Goal: Task Accomplishment & Management: Complete application form

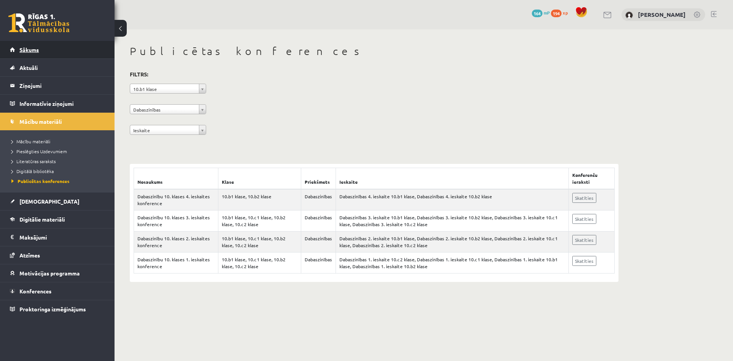
click at [29, 50] on span "Sākums" at bounding box center [28, 49] width 19 height 7
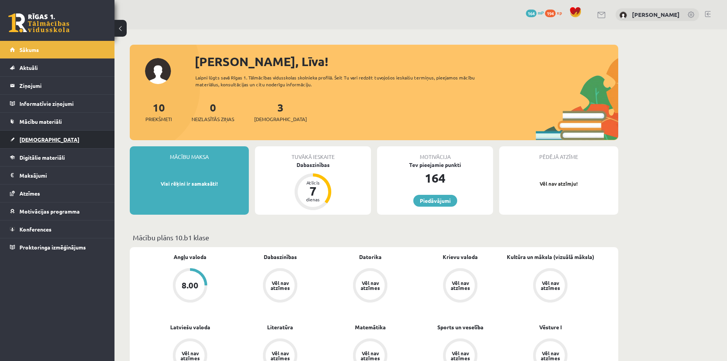
click at [36, 141] on span "[DEMOGRAPHIC_DATA]" at bounding box center [49, 139] width 60 height 7
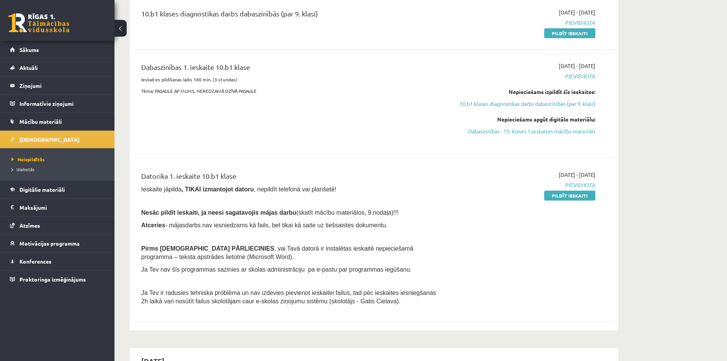
scroll to position [115, 0]
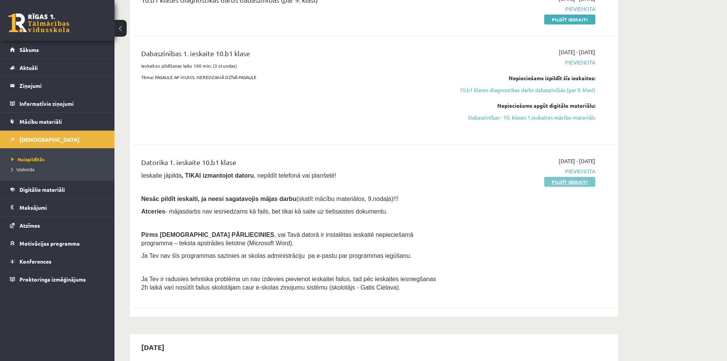
click at [559, 179] on link "Pildīt ieskaiti" at bounding box center [570, 182] width 51 height 10
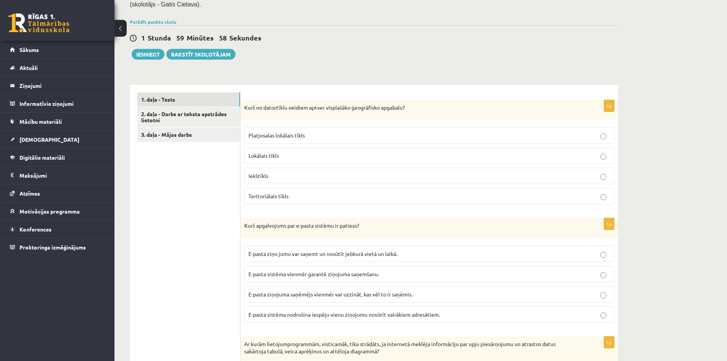
scroll to position [191, 0]
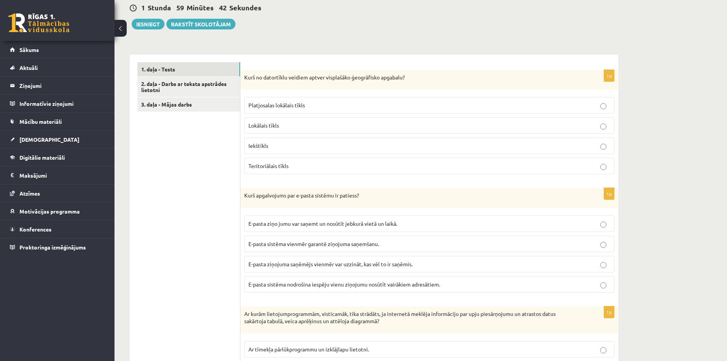
click at [314, 164] on p "Teritoriālais tīkls" at bounding box center [430, 166] width 362 height 8
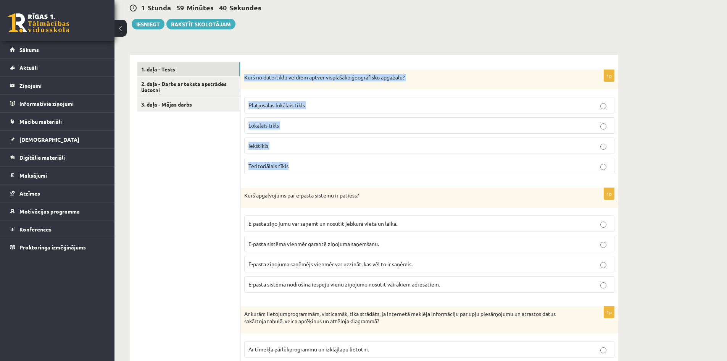
drag, startPoint x: 307, startPoint y: 167, endPoint x: 245, endPoint y: 76, distance: 109.6
click at [245, 76] on div "1p Kurš no datortīklu veidiem aptver visplašāko ģeogrāfisko apgabalu? Platjosal…" at bounding box center [430, 125] width 378 height 111
copy div "Kurš no datortīklu veidiem aptver visplašāko ģeogrāfisko apgabalu? Platjosalas …"
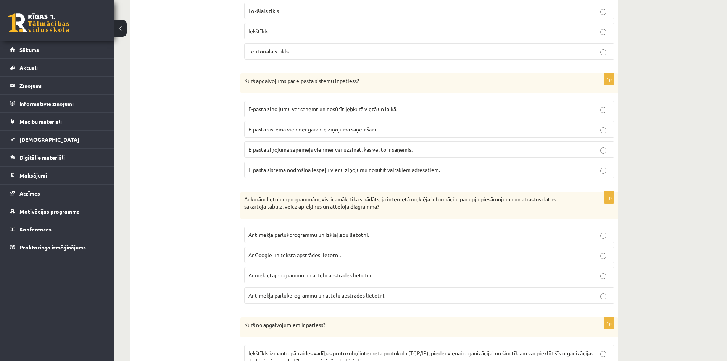
click at [450, 173] on p "E-pasta sistēma nodrošina iespēju vienu ziņojumu nosūtīt vairākiem adresātiem." at bounding box center [430, 170] width 362 height 8
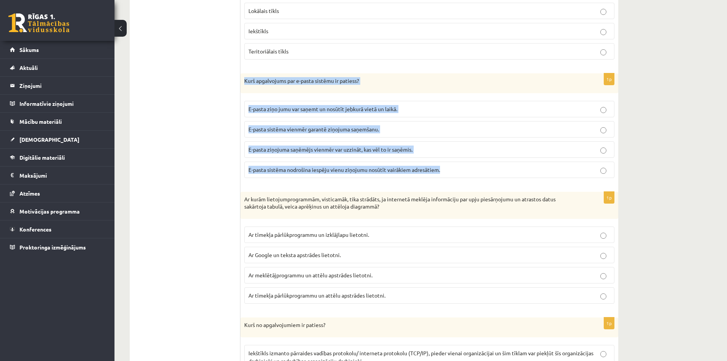
drag, startPoint x: 448, startPoint y: 173, endPoint x: 241, endPoint y: 81, distance: 226.9
click at [241, 81] on div "1p Kurš apgalvojums par e-pasta sistēmu ir patiess? E-pasta ziņo jumu var saņem…" at bounding box center [430, 128] width 378 height 111
copy div "Kurš apgalvojums par e-pasta sistēmu ir patiess? E-pasta ziņo jumu var saņemt u…"
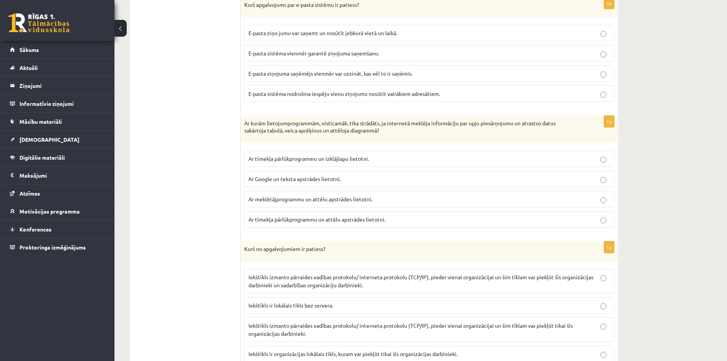
scroll to position [382, 0]
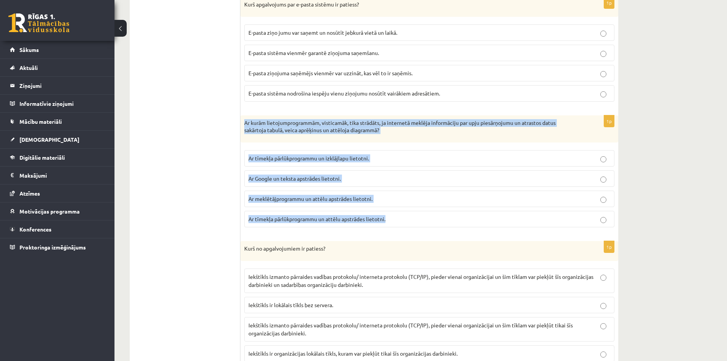
drag, startPoint x: 388, startPoint y: 219, endPoint x: 244, endPoint y: 127, distance: 170.6
click at [244, 127] on div "1p Ar kurām lietojumprogrammām, visticamāk, tika strādāts, ja internetā meklēja…" at bounding box center [430, 174] width 378 height 118
copy div "Ar kurām lietojumprogrammām, visticamāk, tika strādāts, ja internetā meklēja in…"
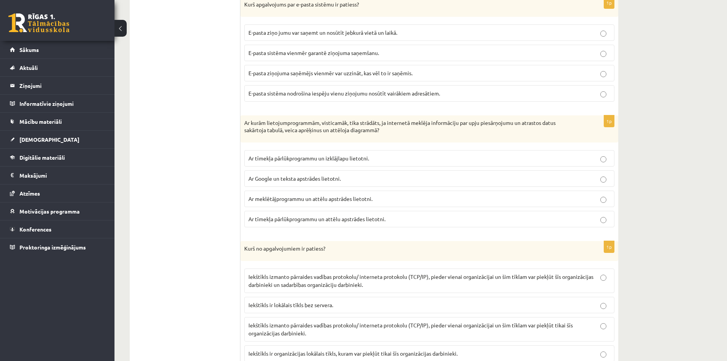
click at [399, 159] on p "Ar tīmekļa pārlūkprogrammu un izklājlapu lietotni." at bounding box center [430, 158] width 362 height 8
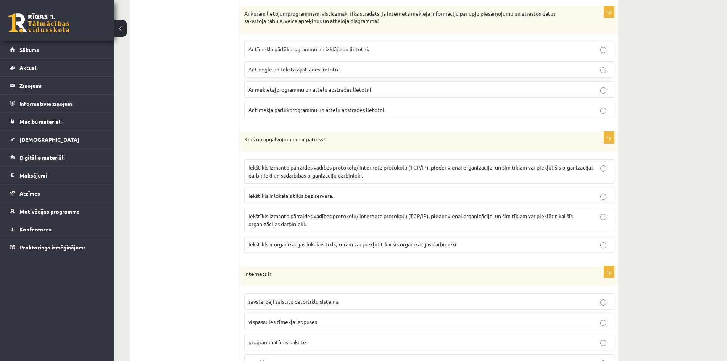
scroll to position [535, 0]
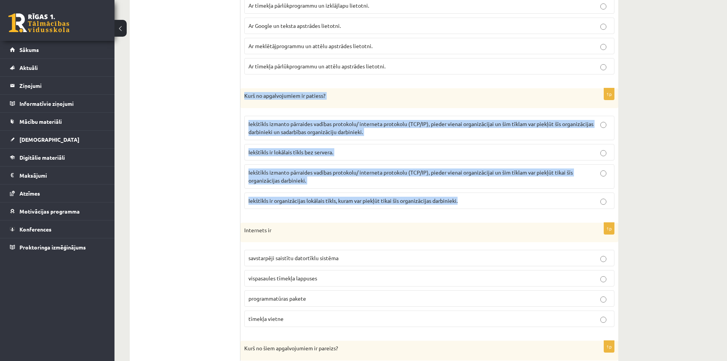
drag, startPoint x: 468, startPoint y: 202, endPoint x: 245, endPoint y: 95, distance: 247.5
click at [245, 95] on div "1p Kurš no apgalvojumiem ir patiess? Iekštīkls izmanto pārraides vadības protok…" at bounding box center [430, 151] width 378 height 127
copy div "Kurš no apgalvojumiem ir patiess? Iekštīkls izmanto pārraides vadības protokolu…"
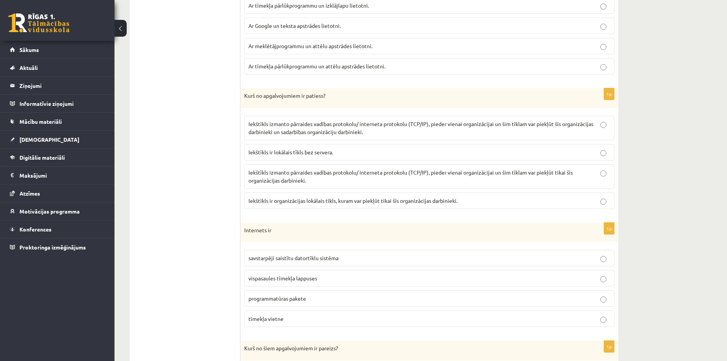
click at [402, 128] on p "Iekštīkls izmanto pārraides vadības protokolu/ interneta protokolu (TCP/IP), pi…" at bounding box center [430, 128] width 362 height 16
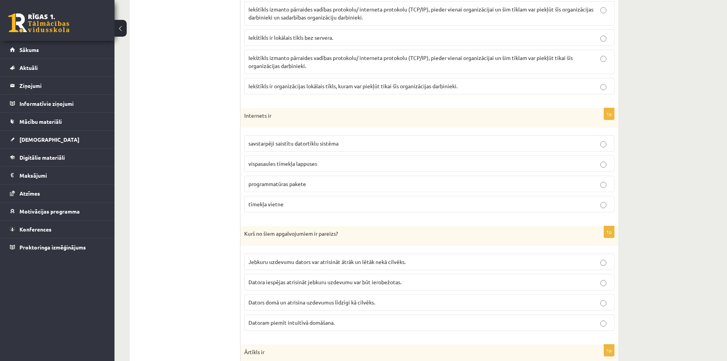
scroll to position [687, 0]
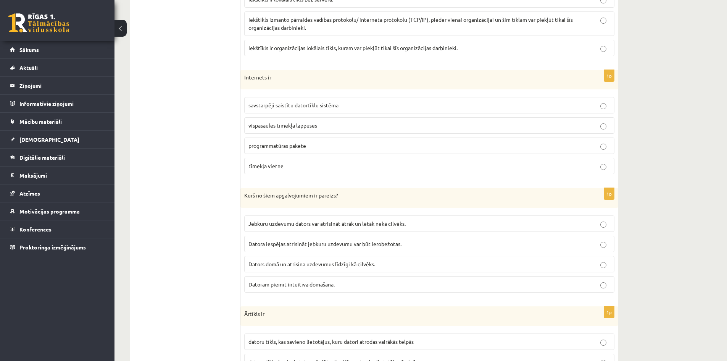
drag, startPoint x: 288, startPoint y: 166, endPoint x: 240, endPoint y: 78, distance: 101.2
click at [347, 145] on p "programmatūras pakete" at bounding box center [430, 146] width 362 height 8
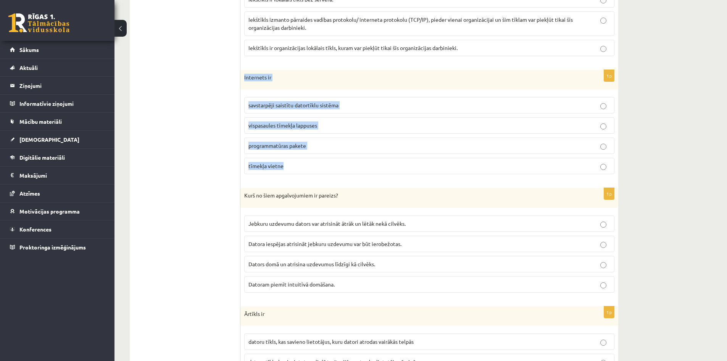
drag, startPoint x: 302, startPoint y: 167, endPoint x: 242, endPoint y: 80, distance: 105.5
click at [242, 80] on div "1p Internets ir savstarpēji saistītu datortīklu sistēma vispasaules tīmekļa lap…" at bounding box center [430, 125] width 378 height 111
copy div "Internets ir savstarpēji saistītu datortīklu sistēma vispasaules tīmekļa lappus…"
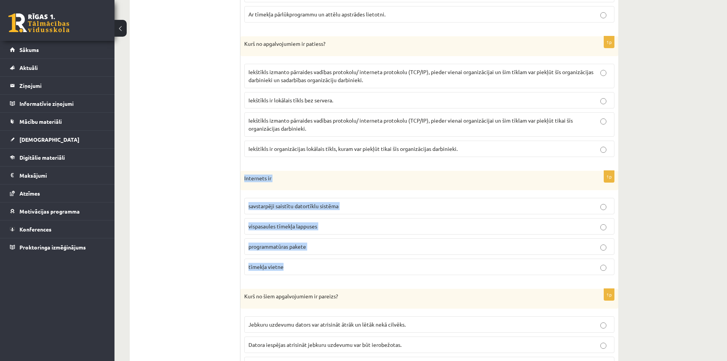
scroll to position [573, 0]
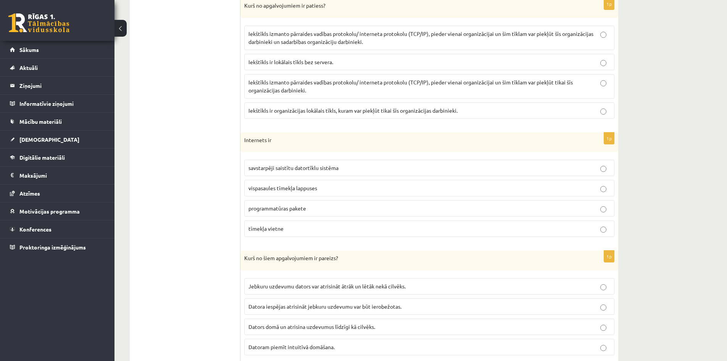
scroll to position [649, 0]
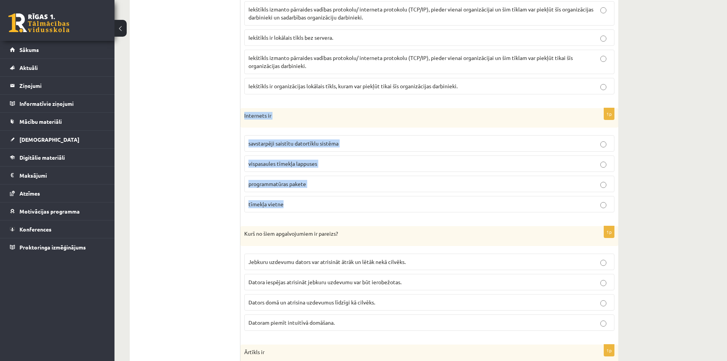
drag, startPoint x: 286, startPoint y: 200, endPoint x: 241, endPoint y: 114, distance: 97.2
click at [241, 114] on div "1p Internets ir savstarpēji saistītu datortīklu sistēma vispasaules tīmekļa lap…" at bounding box center [430, 163] width 378 height 111
copy div "Internets ir savstarpēji saistītu datortīklu sistēma vispasaules tīmekļa lappus…"
click at [390, 138] on label "savstarpēji saistītu datortīklu sistēma" at bounding box center [429, 143] width 370 height 16
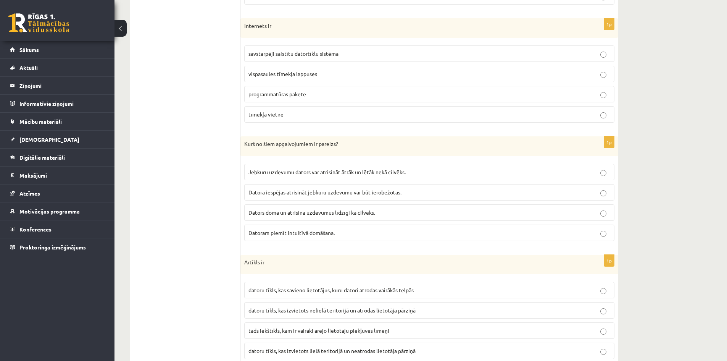
scroll to position [764, 0]
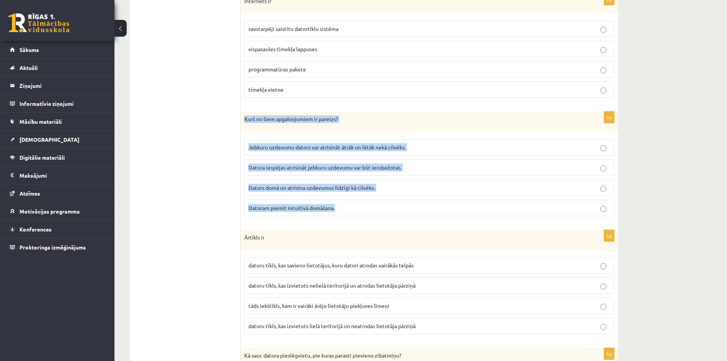
drag, startPoint x: 345, startPoint y: 210, endPoint x: 245, endPoint y: 120, distance: 134.4
click at [245, 120] on div "1p Kurš no šiem apgalvojumiem ir pareizs? Jebkuru uzdevumu dators var atrisināt…" at bounding box center [430, 167] width 378 height 111
copy div "Kurš no šiem apgalvojumiem ir pareizs? Jebkuru uzdevumu dators var atrisināt āt…"
click at [425, 166] on p "Datora iespējas atrisināt jebkuru uzdevumu var būt ierobežotas." at bounding box center [430, 167] width 362 height 8
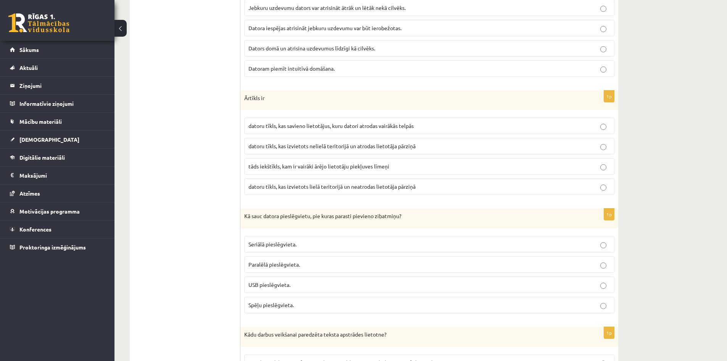
scroll to position [917, 0]
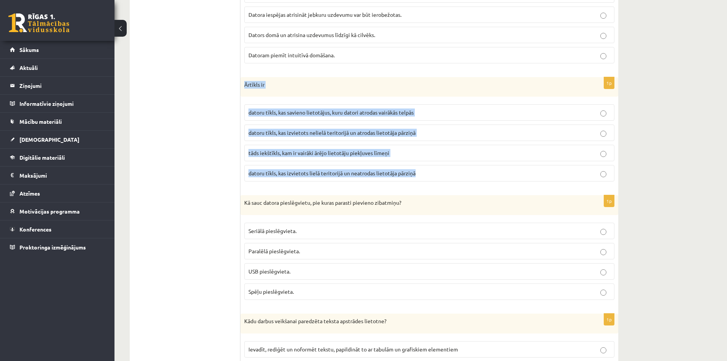
drag, startPoint x: 383, startPoint y: 161, endPoint x: 241, endPoint y: 86, distance: 160.4
click at [241, 86] on div "1p Ārtīkls ir datoru tīkls, kas savieno lietotājus, kuru datori atrodas vairākā…" at bounding box center [430, 132] width 378 height 111
copy div "Ārtīkls ir datoru tīkls, kas savieno lietotājus, kuru datori atrodas vairākās t…"
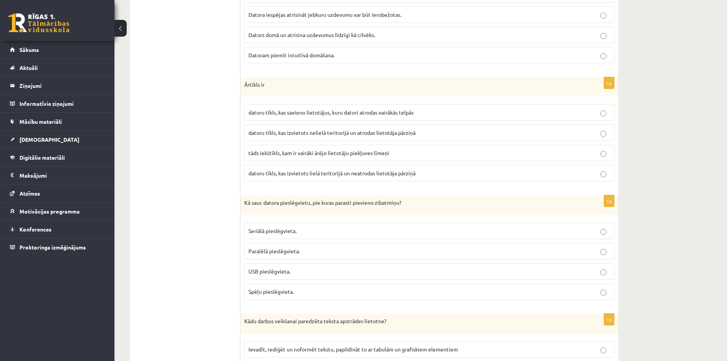
click at [434, 131] on p "datoru tīkls, kas izvietots nelielā teritorijā un atrodas lietotāja pārziņā" at bounding box center [430, 133] width 362 height 8
click at [447, 174] on p "datoru tīkls, kas izvietots lielā teritorijā un neatrodas lietotāja pārziņā" at bounding box center [430, 173] width 362 height 8
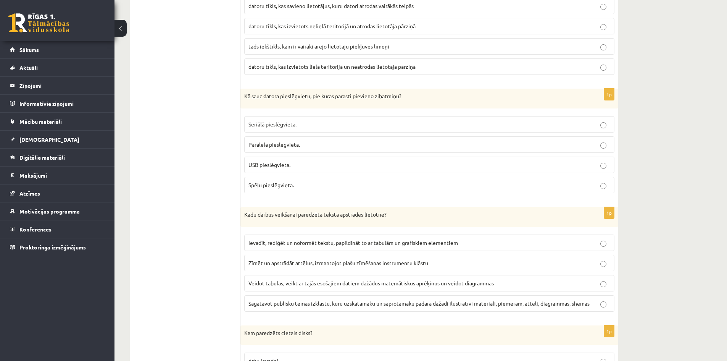
scroll to position [1031, 0]
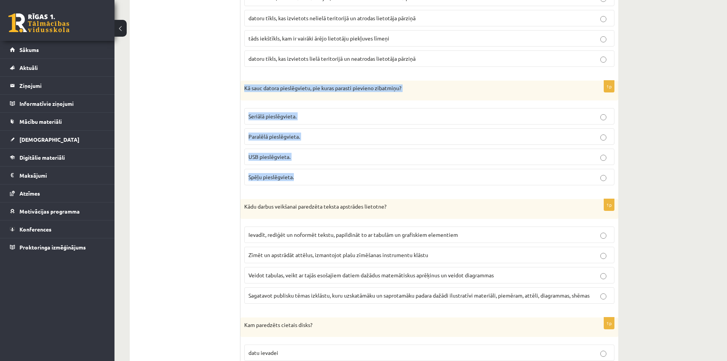
drag, startPoint x: 291, startPoint y: 170, endPoint x: 246, endPoint y: 90, distance: 91.8
click at [246, 90] on div "1p Kā sauc datora pieslēgvietu, pie kuras parasti pievieno zibatmiņu? Seriālā p…" at bounding box center [430, 136] width 378 height 111
copy div "Kā sauc datora pieslēgvietu, pie kuras parasti pievieno zibatmiņu? Seriālā pies…"
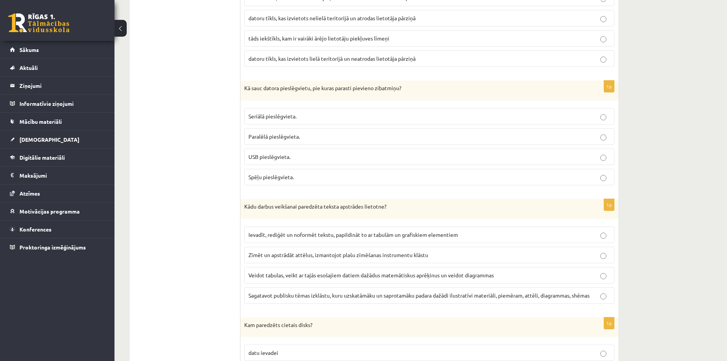
drag, startPoint x: 207, startPoint y: 145, endPoint x: 261, endPoint y: 163, distance: 56.6
click at [308, 153] on label "USB pieslēgvieta." at bounding box center [429, 157] width 370 height 16
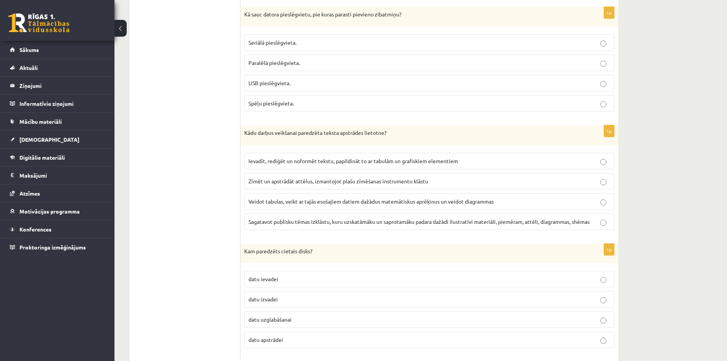
scroll to position [1146, 0]
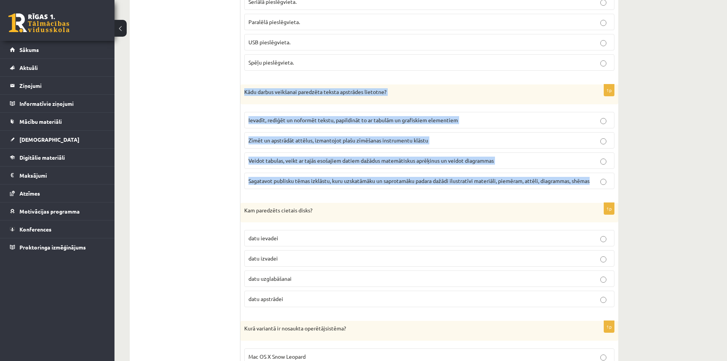
drag, startPoint x: 595, startPoint y: 181, endPoint x: 246, endPoint y: 93, distance: 360.2
click at [246, 93] on div "1p Kādu darbus veikšanai paredzēta teksta apstrādes lietotne? Ievadīt, rediģēt …" at bounding box center [430, 139] width 378 height 111
copy div "Kādu darbus veikšanai paredzēta teksta apstrādes lietotne? Ievadīt, rediģēt un …"
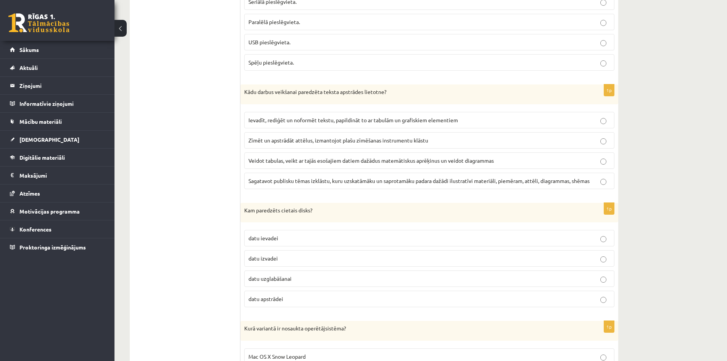
drag, startPoint x: 153, startPoint y: 174, endPoint x: 165, endPoint y: 168, distance: 13.5
click at [154, 174] on ul "1. daļa - Tests 2. daļa - Darbs ar teksta apstrādes lietotni 3. daļa - Mājas da…" at bounding box center [188, 272] width 103 height 2329
click at [325, 118] on span "Ievadīt, rediģēt un noformēt tekstu, papildināt to ar tabulām un grafiskiem ele…" at bounding box center [354, 119] width 210 height 7
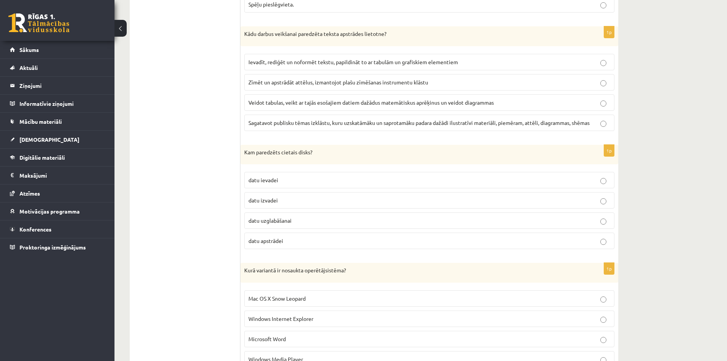
scroll to position [1222, 0]
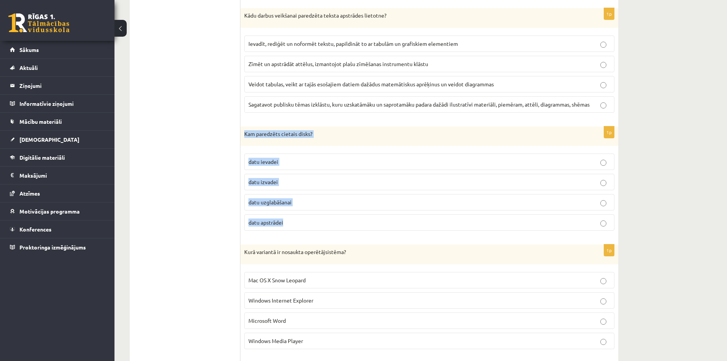
drag, startPoint x: 292, startPoint y: 225, endPoint x: 244, endPoint y: 136, distance: 101.2
click at [244, 136] on div "1p Kam paredzēts cietais disks? datu ievadei datu izvadei datu uzglabāšanai dat…" at bounding box center [430, 181] width 378 height 111
drag, startPoint x: 209, startPoint y: 164, endPoint x: 273, endPoint y: 185, distance: 67.0
click at [210, 166] on ul "1. daļa - Tests 2. daļa - Darbs ar teksta apstrādes lietotni 3. daļa - Mājas da…" at bounding box center [188, 195] width 103 height 2329
click at [318, 204] on p "datu uzglabāšanai" at bounding box center [430, 202] width 362 height 8
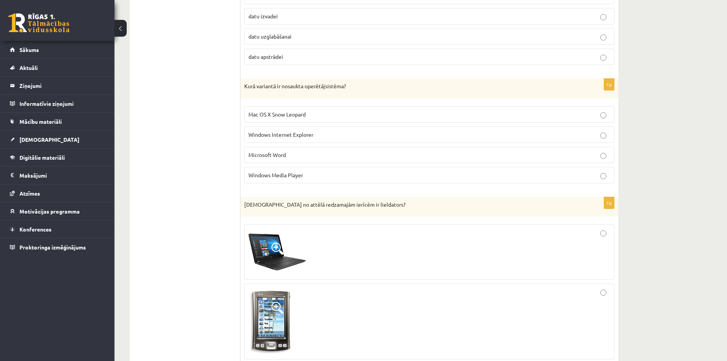
scroll to position [1375, 0]
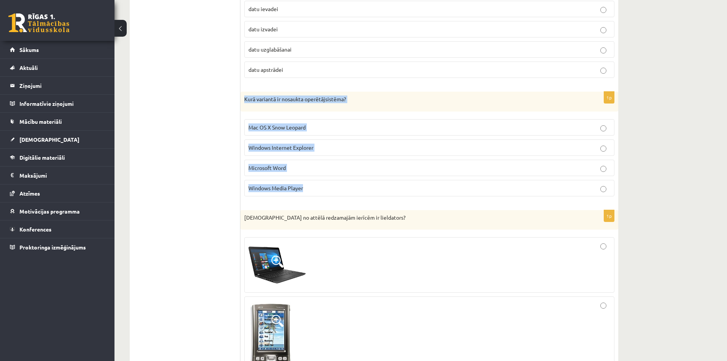
drag, startPoint x: 311, startPoint y: 190, endPoint x: 244, endPoint y: 99, distance: 113.3
click at [244, 99] on div "1p Kurā variantā ir nosaukta operētājsistēma? Mac OS X Snow Leopard Windows Int…" at bounding box center [430, 147] width 378 height 111
click at [373, 128] on p "Mac OS X Snow Leopard" at bounding box center [430, 127] width 362 height 8
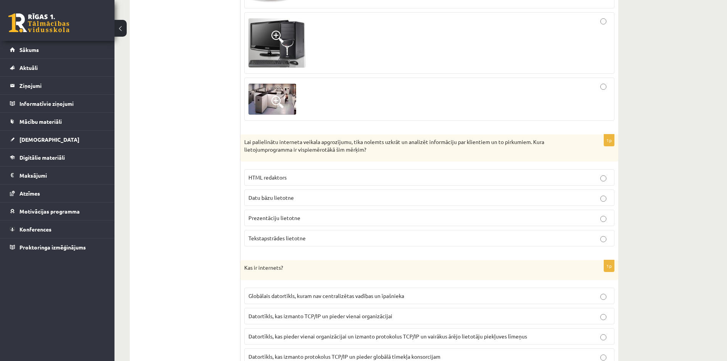
scroll to position [1757, 0]
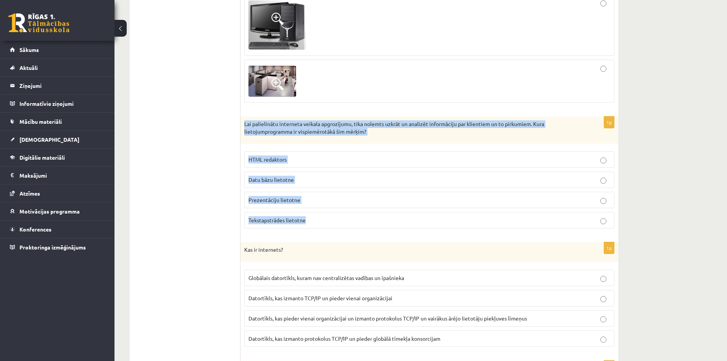
drag, startPoint x: 312, startPoint y: 219, endPoint x: 243, endPoint y: 128, distance: 113.7
click at [243, 128] on div "1p Lai palielinātu interneta veikala apgrozījumu, tika nolemts uzkrāt un analiz…" at bounding box center [430, 175] width 378 height 118
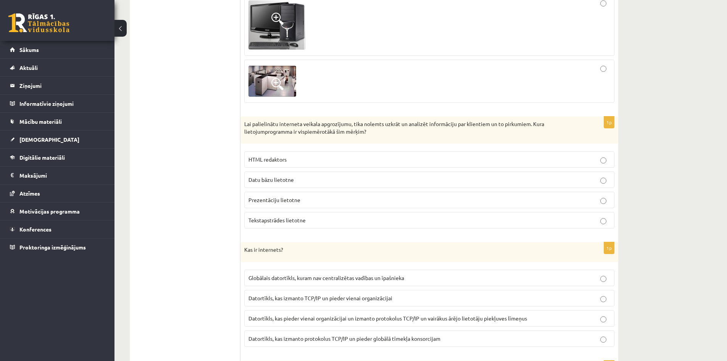
click at [310, 179] on p "Datu bāzu lietotne" at bounding box center [430, 180] width 362 height 8
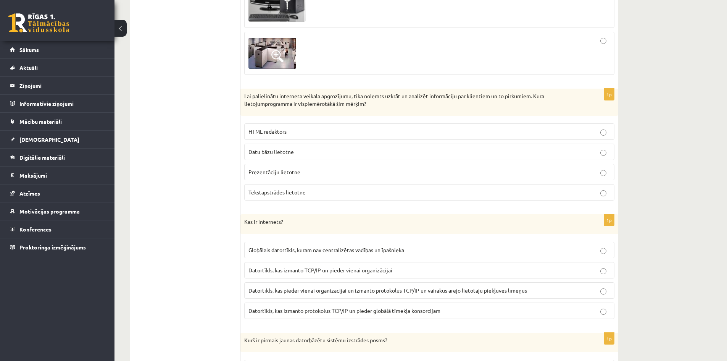
scroll to position [1871, 0]
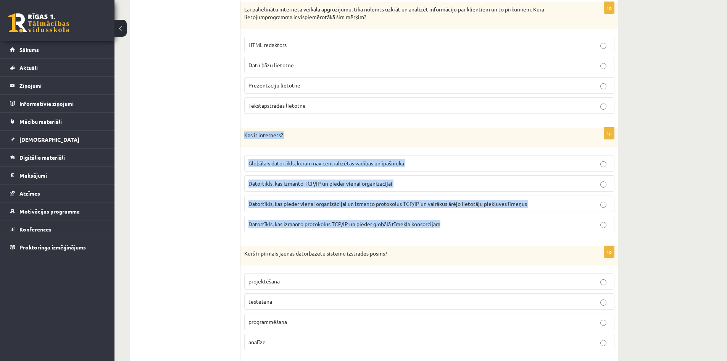
drag, startPoint x: 327, startPoint y: 182, endPoint x: 241, endPoint y: 140, distance: 95.3
click at [241, 140] on div "1p Kas ir internets? Globālais datortīkls, kuram nav centralizētas vadības un ī…" at bounding box center [430, 183] width 378 height 111
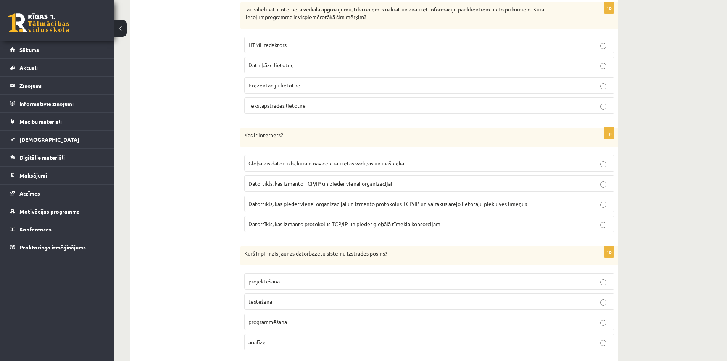
drag, startPoint x: 197, startPoint y: 192, endPoint x: 338, endPoint y: 170, distance: 142.3
click at [438, 159] on p "Globālais datortīkls, kuram nav centralizētas vadības un īpašnieka" at bounding box center [430, 163] width 362 height 8
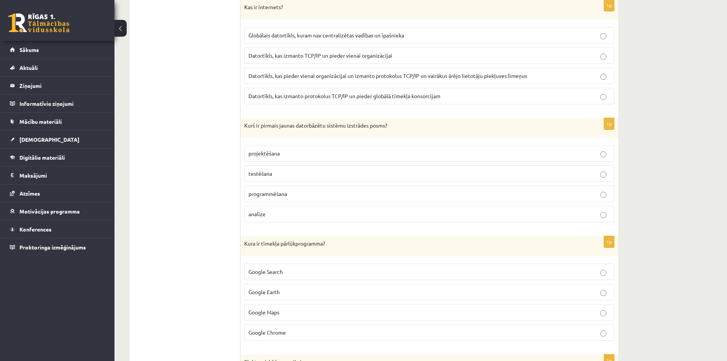
scroll to position [2024, 0]
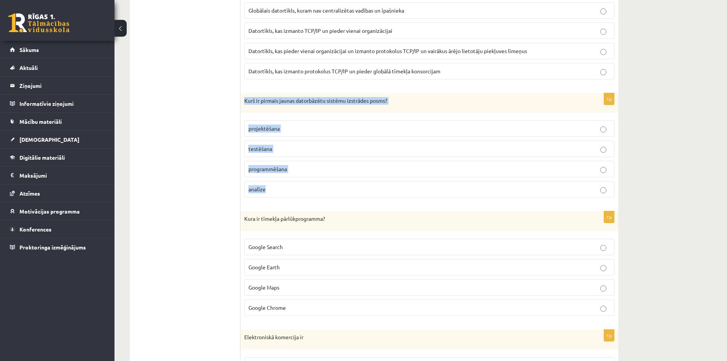
drag, startPoint x: 273, startPoint y: 191, endPoint x: 246, endPoint y: 105, distance: 90.3
click at [246, 105] on div "1p Kurš ir pirmais jaunas datorbāzētu sistēmu izstrādes posms? projektēšana tes…" at bounding box center [430, 148] width 378 height 111
click at [285, 191] on p "analīze" at bounding box center [430, 189] width 362 height 8
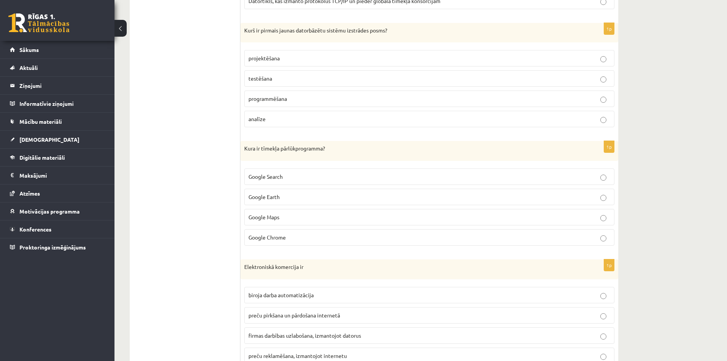
scroll to position [2100, 0]
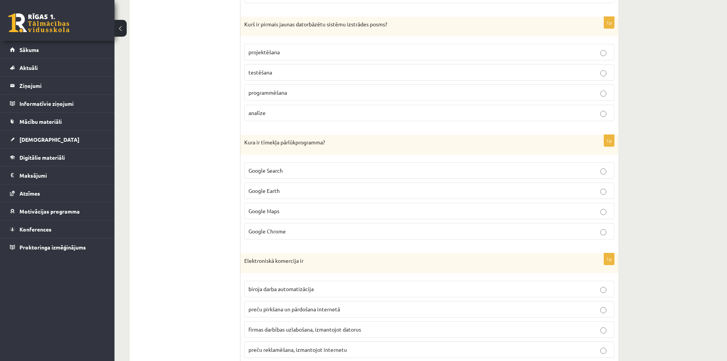
click at [295, 233] on p "Google Chrome" at bounding box center [430, 231] width 362 height 8
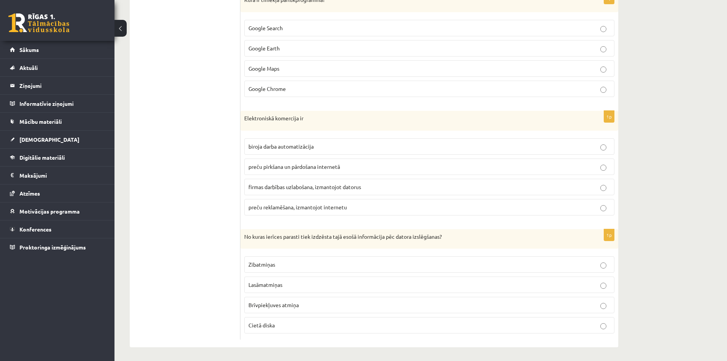
scroll to position [2245, 0]
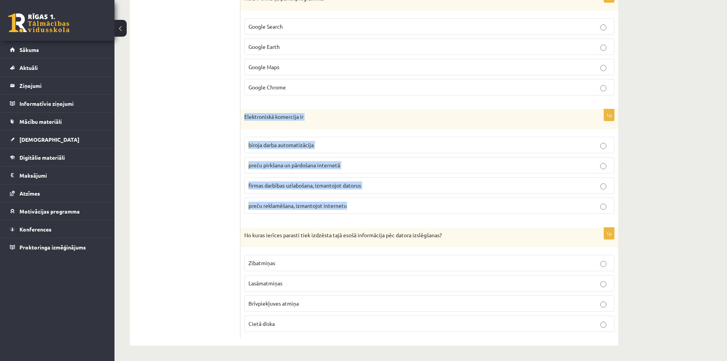
drag, startPoint x: 357, startPoint y: 206, endPoint x: 242, endPoint y: 123, distance: 141.6
click at [242, 123] on div "1p Elektroniskā komercija ir biroja darba automatizācija preču pirkšana un pārd…" at bounding box center [430, 164] width 378 height 111
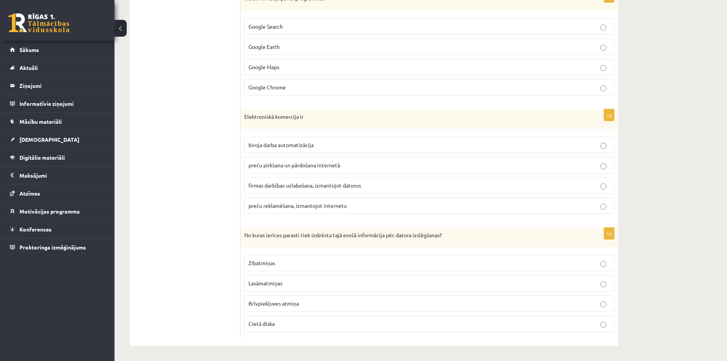
click at [363, 164] on p "preču pirkšana un pārdošana internetā" at bounding box center [430, 165] width 362 height 8
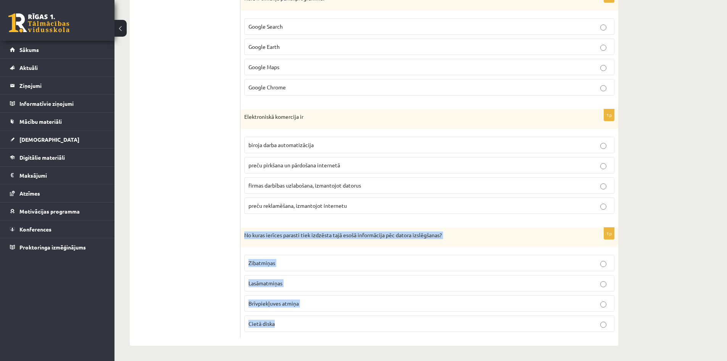
drag, startPoint x: 282, startPoint y: 327, endPoint x: 244, endPoint y: 236, distance: 97.9
click at [244, 236] on div "1p No kuras ierīces parasti tiek izdzēsta tajā esošā informācija pēc datora izs…" at bounding box center [430, 283] width 378 height 111
click at [331, 304] on p "Brīvpiekļuves atmiņa" at bounding box center [430, 303] width 362 height 8
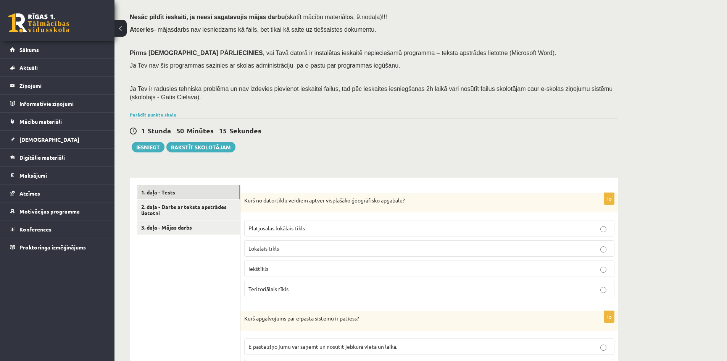
scroll to position [106, 0]
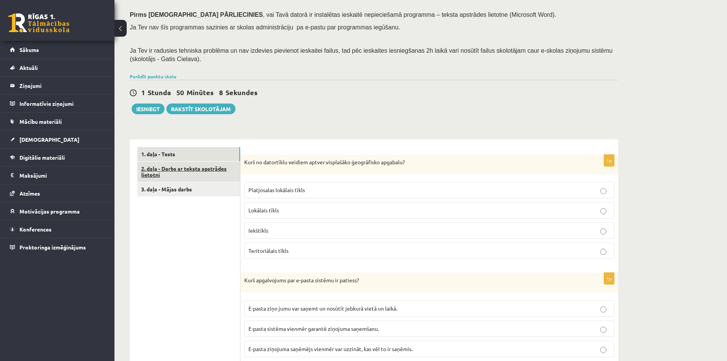
click at [185, 169] on link "2. daļa - Darbs ar teksta apstrādes lietotni" at bounding box center [188, 172] width 103 height 21
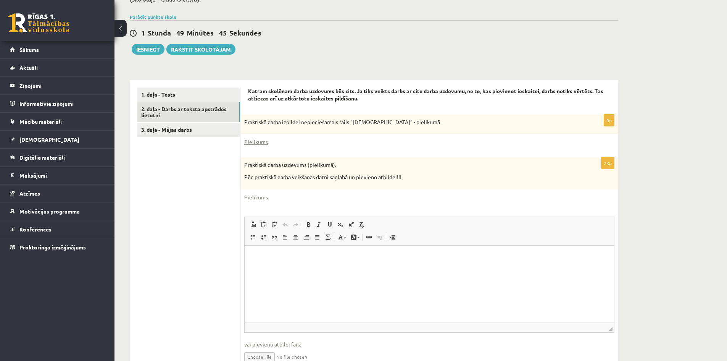
scroll to position [204, 0]
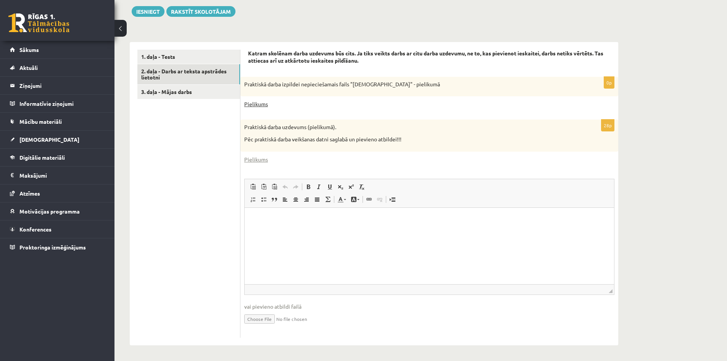
click at [258, 105] on link "Pielikums" at bounding box center [256, 104] width 24 height 8
click at [255, 159] on link "Pielikums" at bounding box center [256, 159] width 24 height 8
click at [258, 321] on input "file" at bounding box center [429, 318] width 370 height 16
type input "**********"
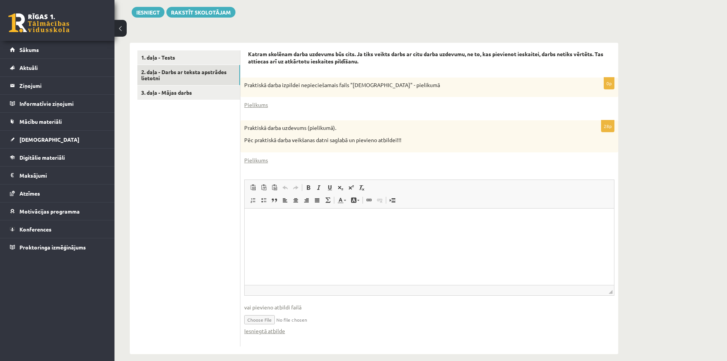
scroll to position [212, 0]
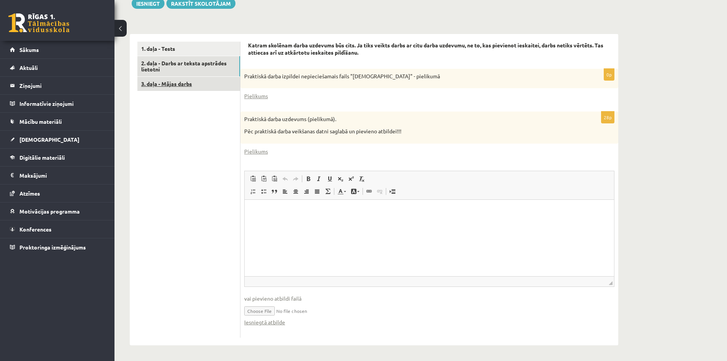
click at [175, 86] on link "3. daļa - Mājas darbs" at bounding box center [188, 84] width 103 height 14
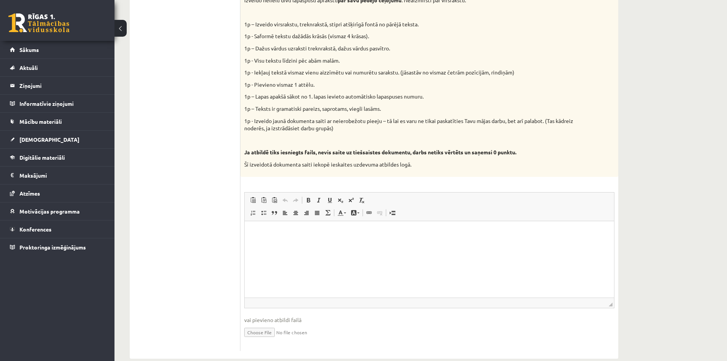
scroll to position [342, 0]
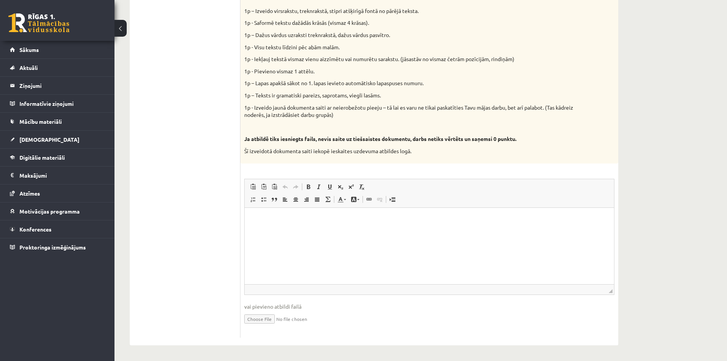
click at [259, 216] on p "Editor, wiswyg-editor-user-answer-47024923043740" at bounding box center [429, 219] width 354 height 8
drag, startPoint x: 153, startPoint y: 201, endPoint x: 157, endPoint y: 200, distance: 4.3
click at [153, 201] on ul "1. daļa - Tests 2. daļa - Darbs ar teksta apstrādes lietotni 3. daļa - Mājas da…" at bounding box center [188, 124] width 103 height 426
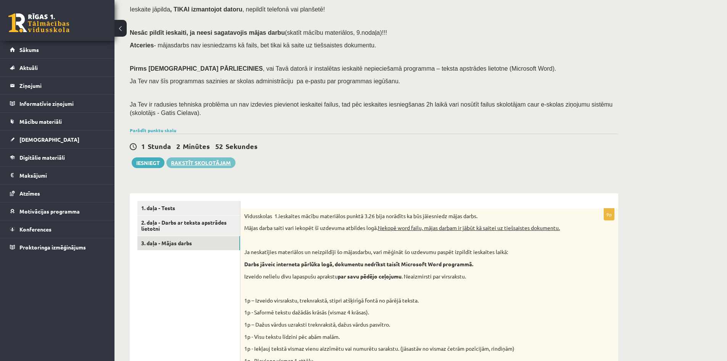
scroll to position [37, 0]
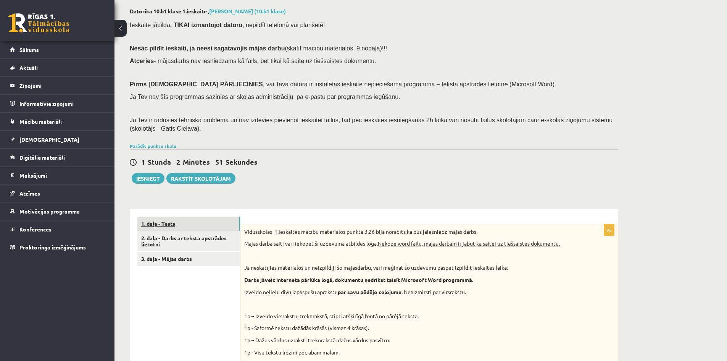
click at [187, 227] on link "1. daļa - Tests" at bounding box center [188, 224] width 103 height 14
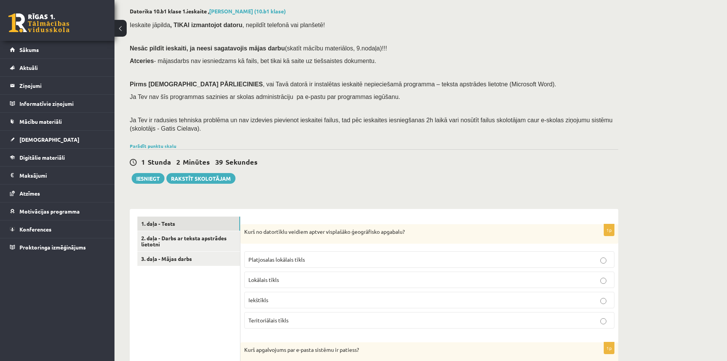
scroll to position [75, 0]
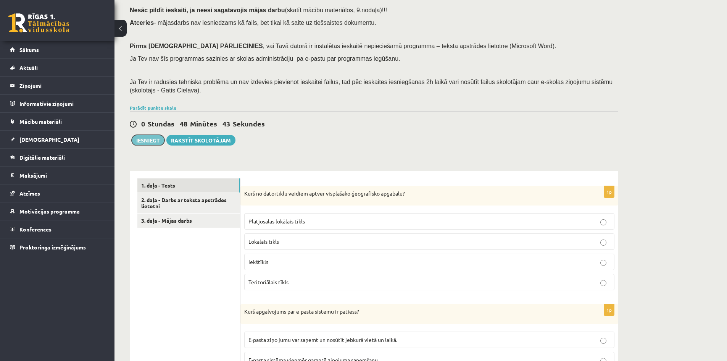
click at [150, 141] on button "Iesniegt" at bounding box center [148, 140] width 33 height 11
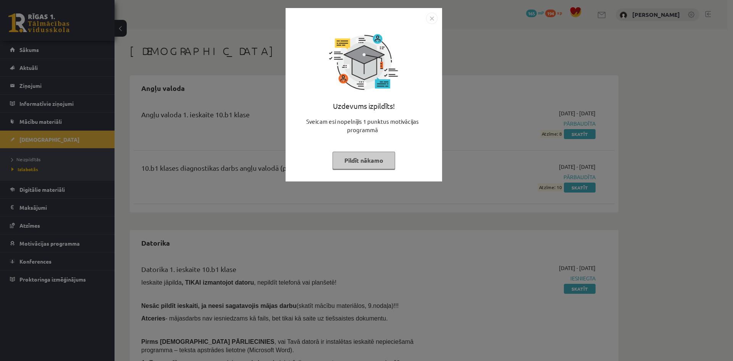
click at [434, 21] on img "Close" at bounding box center [431, 18] width 11 height 11
